Goal: Transaction & Acquisition: Purchase product/service

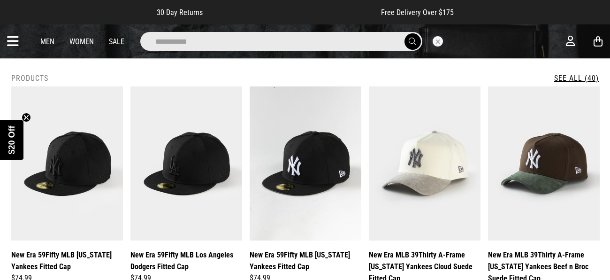
type input "**********"
click at [405, 33] on button "submit" at bounding box center [413, 41] width 16 height 16
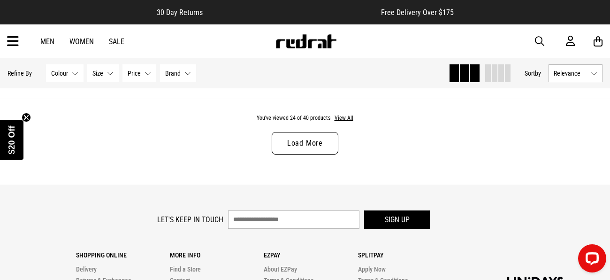
scroll to position [2782, 0]
click at [310, 146] on link "Load More" at bounding box center [305, 142] width 67 height 23
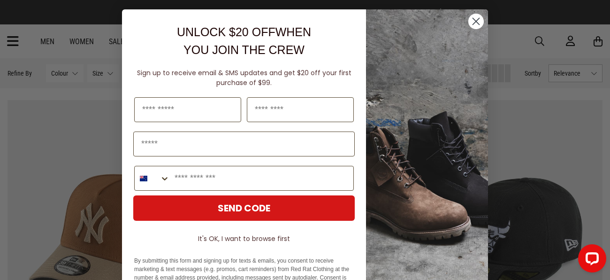
scroll to position [2742, 0]
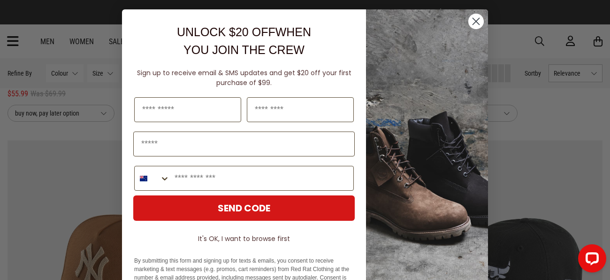
click at [474, 21] on circle "Close dialog" at bounding box center [475, 21] width 15 height 15
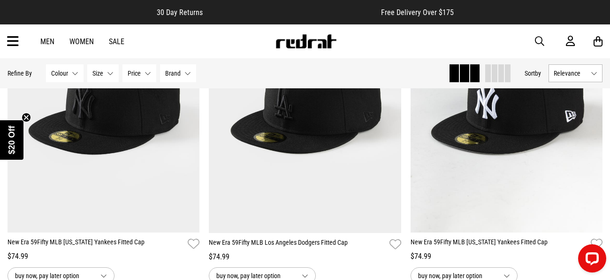
scroll to position [205, 0]
